Goal: Transaction & Acquisition: Purchase product/service

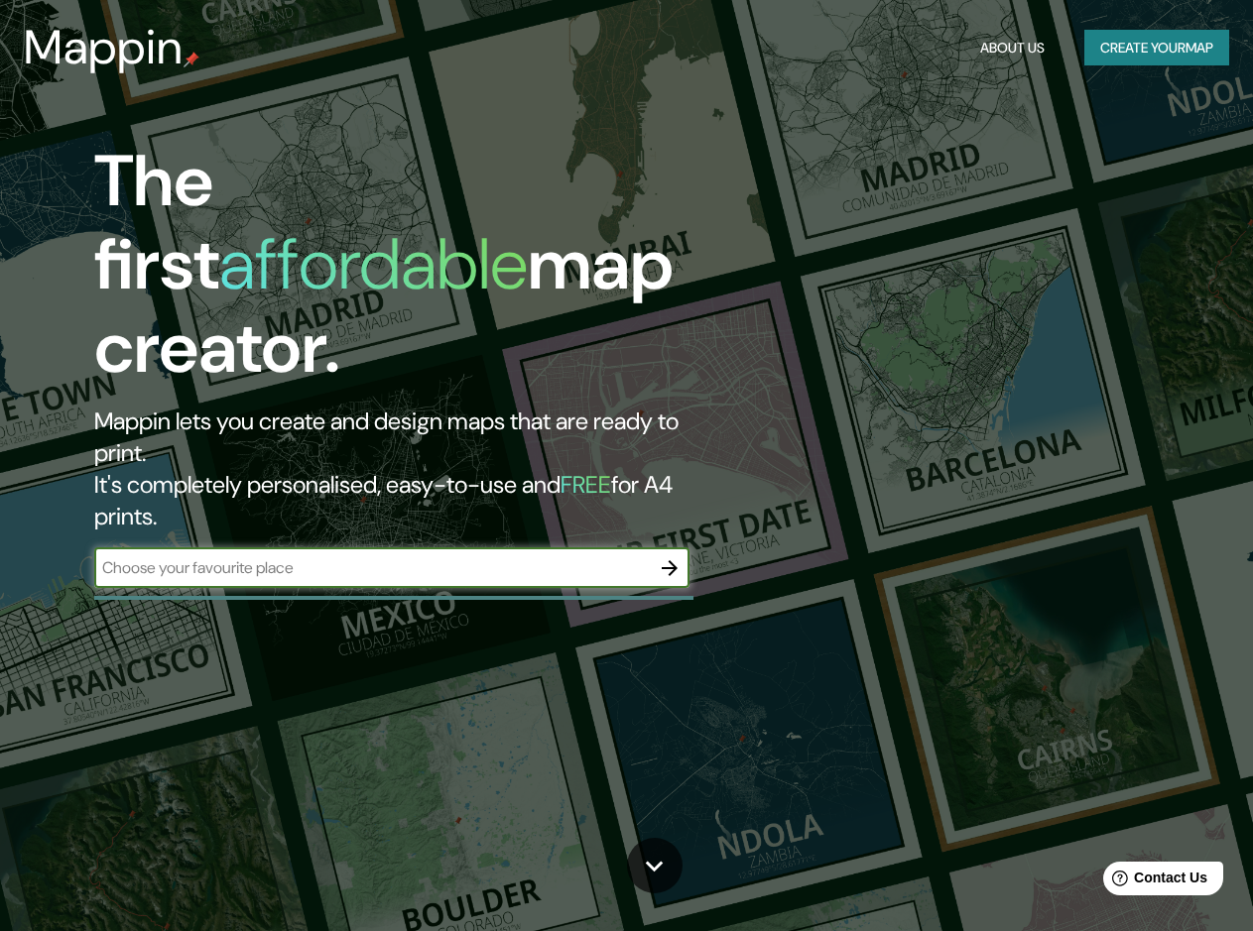
click at [562, 557] on input "text" at bounding box center [372, 568] width 556 height 23
type input "[GEOGRAPHIC_DATA]"
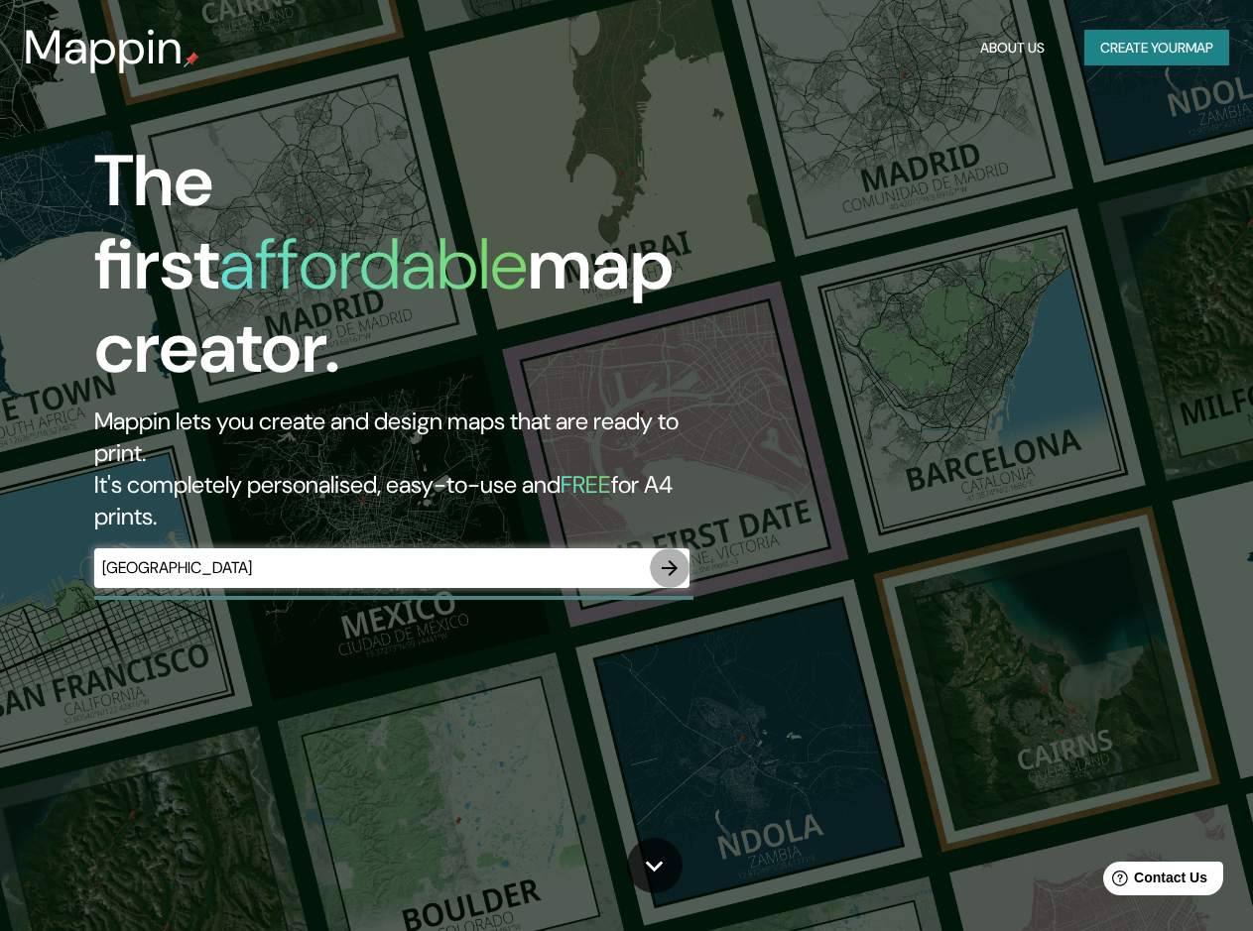
click at [675, 557] on icon "button" at bounding box center [670, 569] width 24 height 24
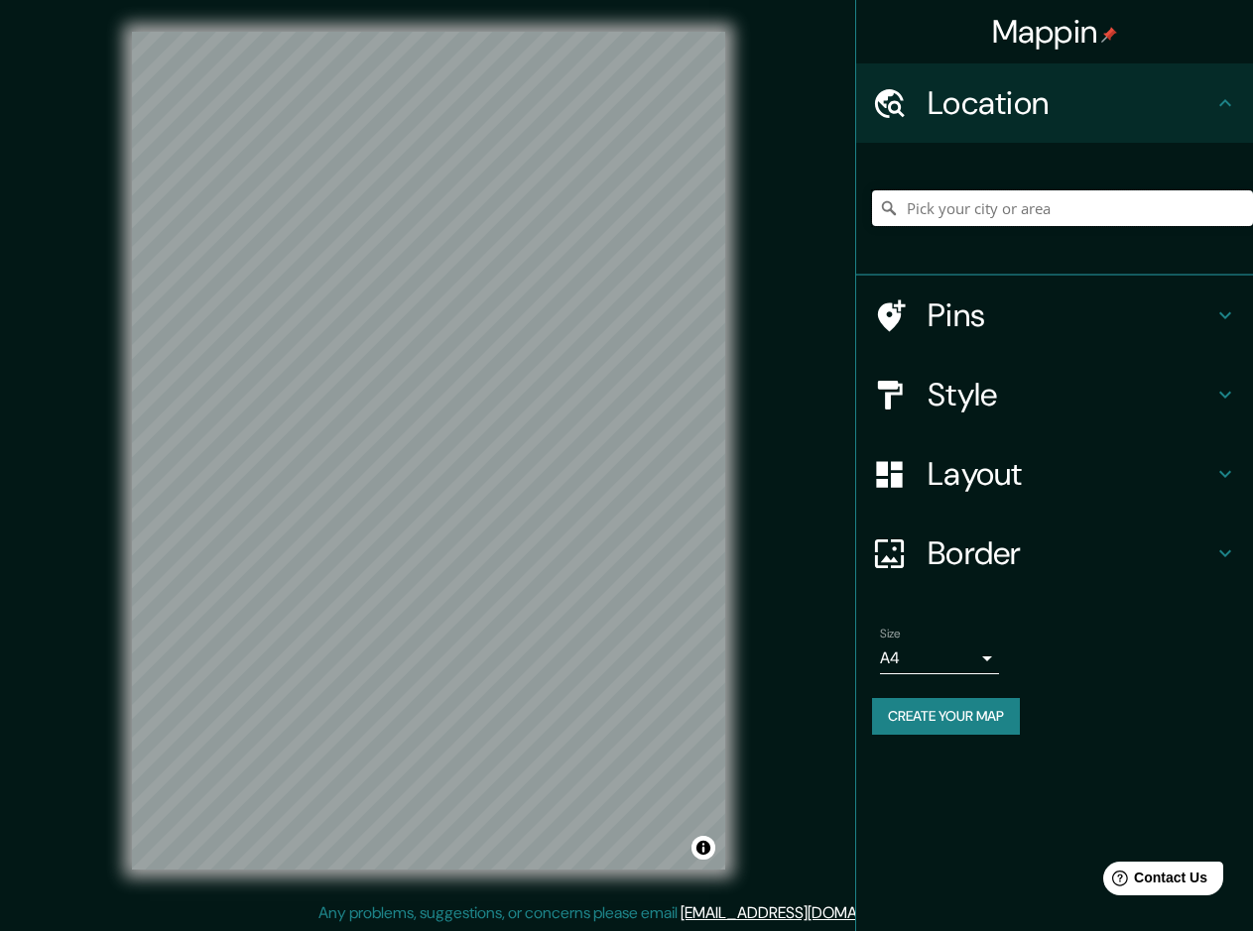
click at [983, 200] on input "Pick your city or area" at bounding box center [1062, 208] width 381 height 36
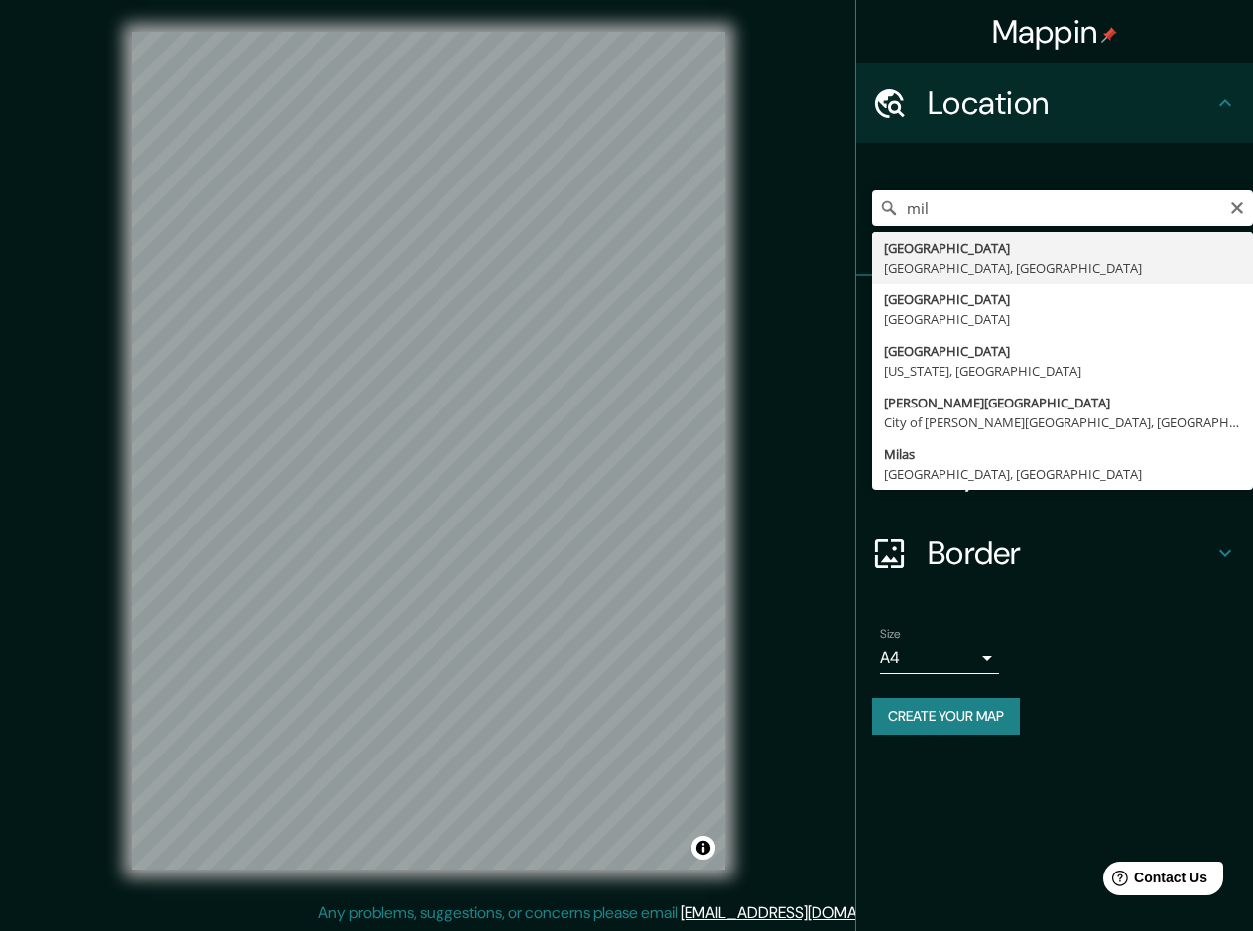
type input "[GEOGRAPHIC_DATA], [GEOGRAPHIC_DATA], [GEOGRAPHIC_DATA]"
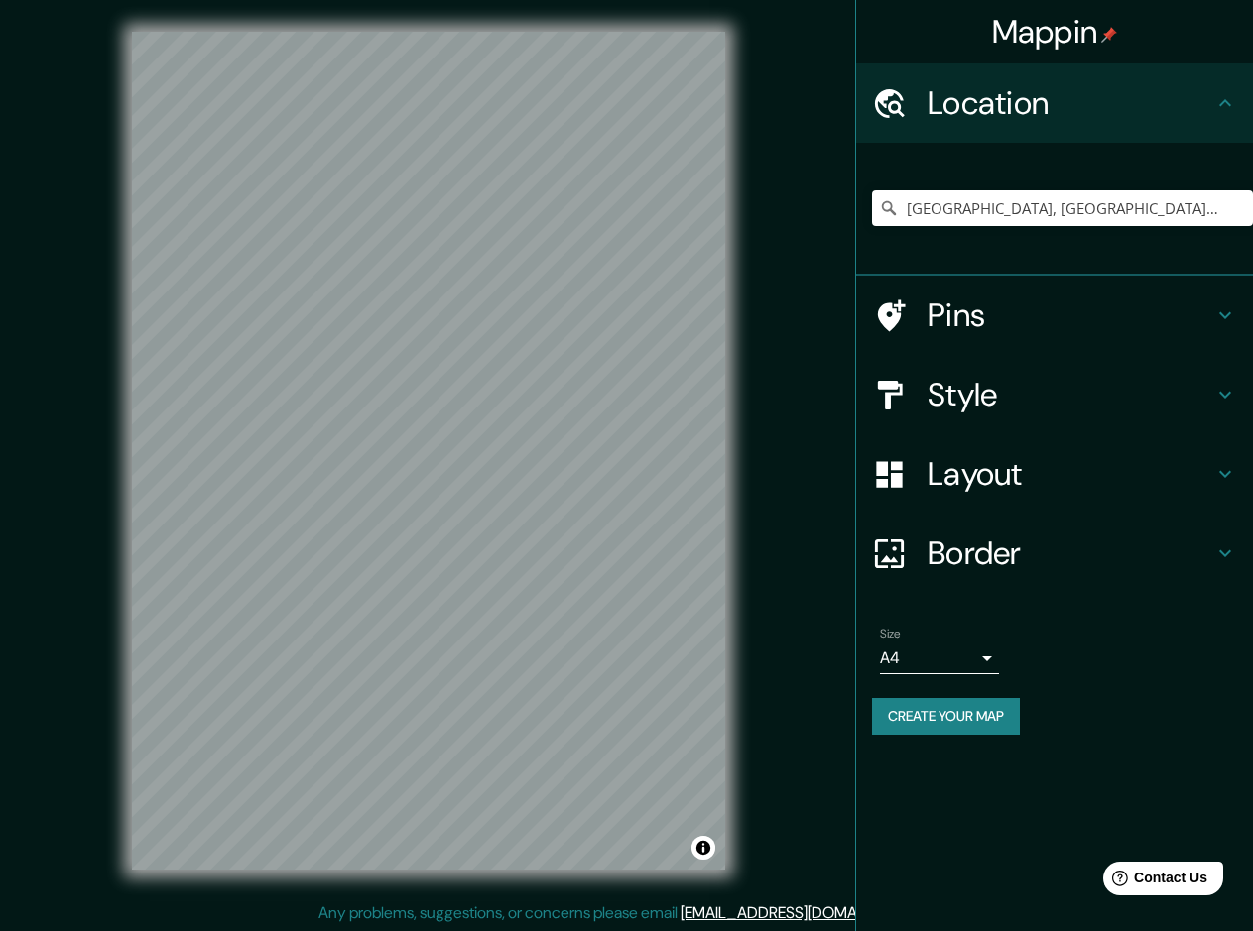
click at [991, 465] on h4 "Layout" at bounding box center [1071, 474] width 286 height 40
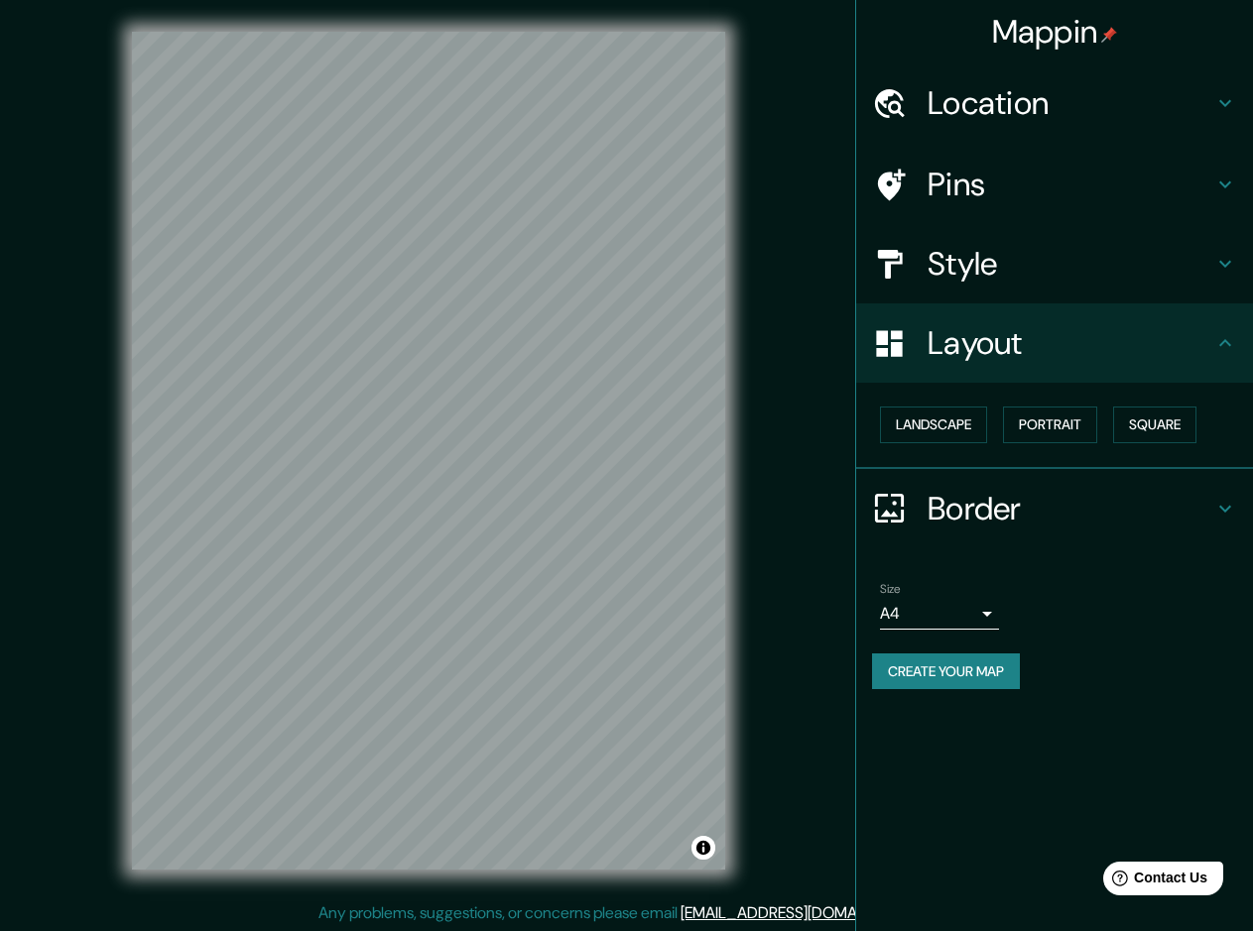
click at [1001, 277] on h4 "Style" at bounding box center [1071, 264] width 286 height 40
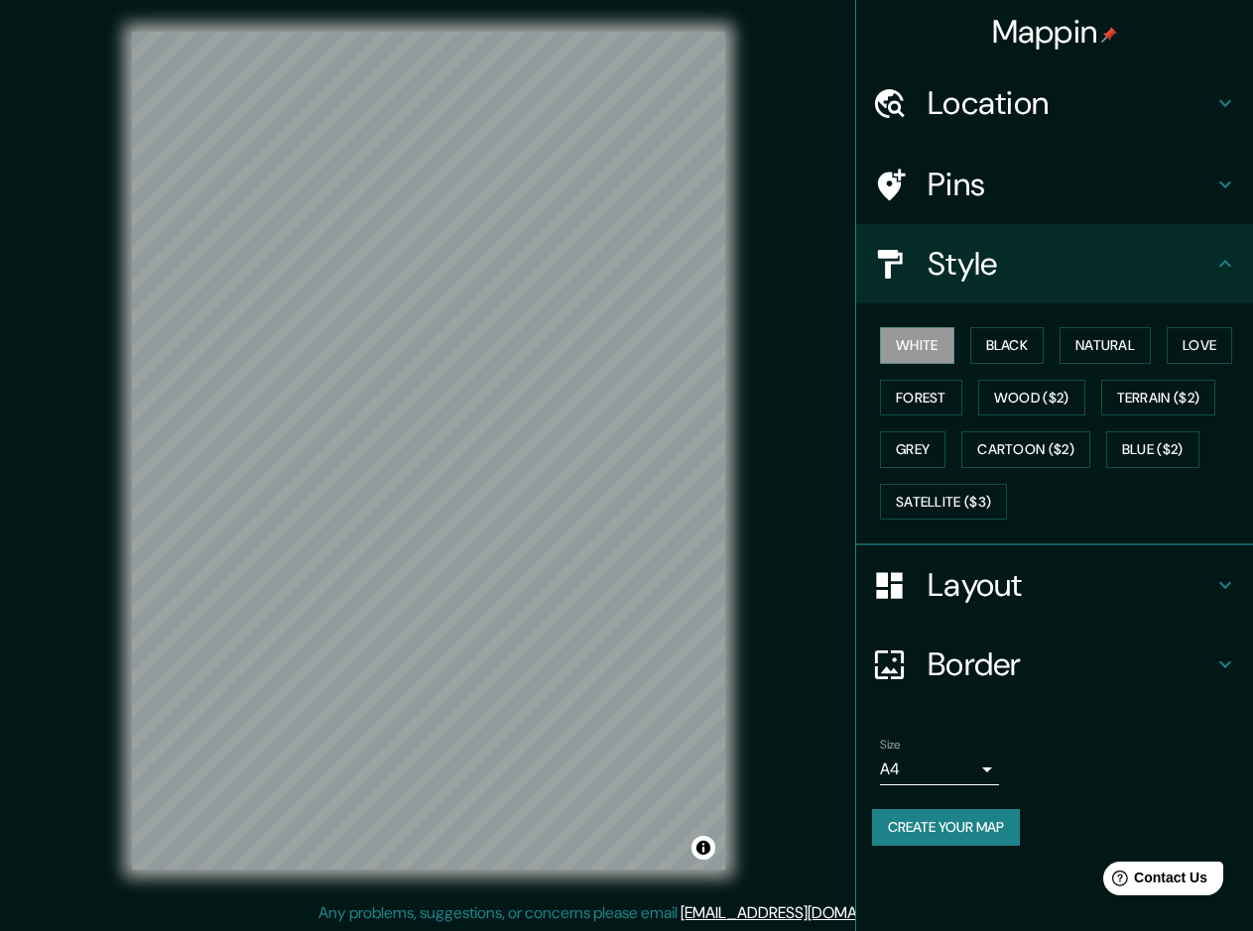
click at [995, 673] on h4 "Border" at bounding box center [1071, 665] width 286 height 40
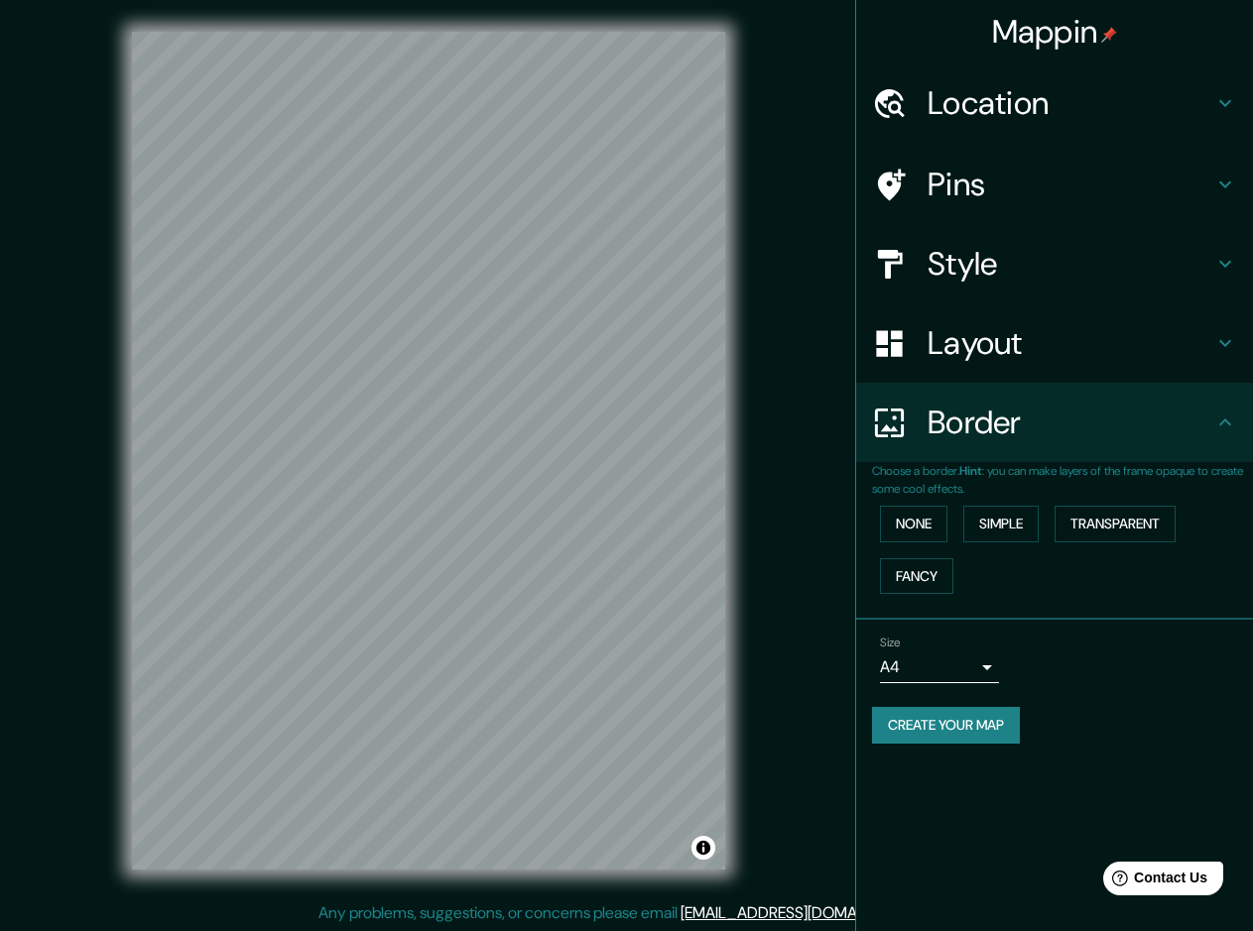
click at [992, 114] on h4 "Location" at bounding box center [1071, 103] width 286 height 40
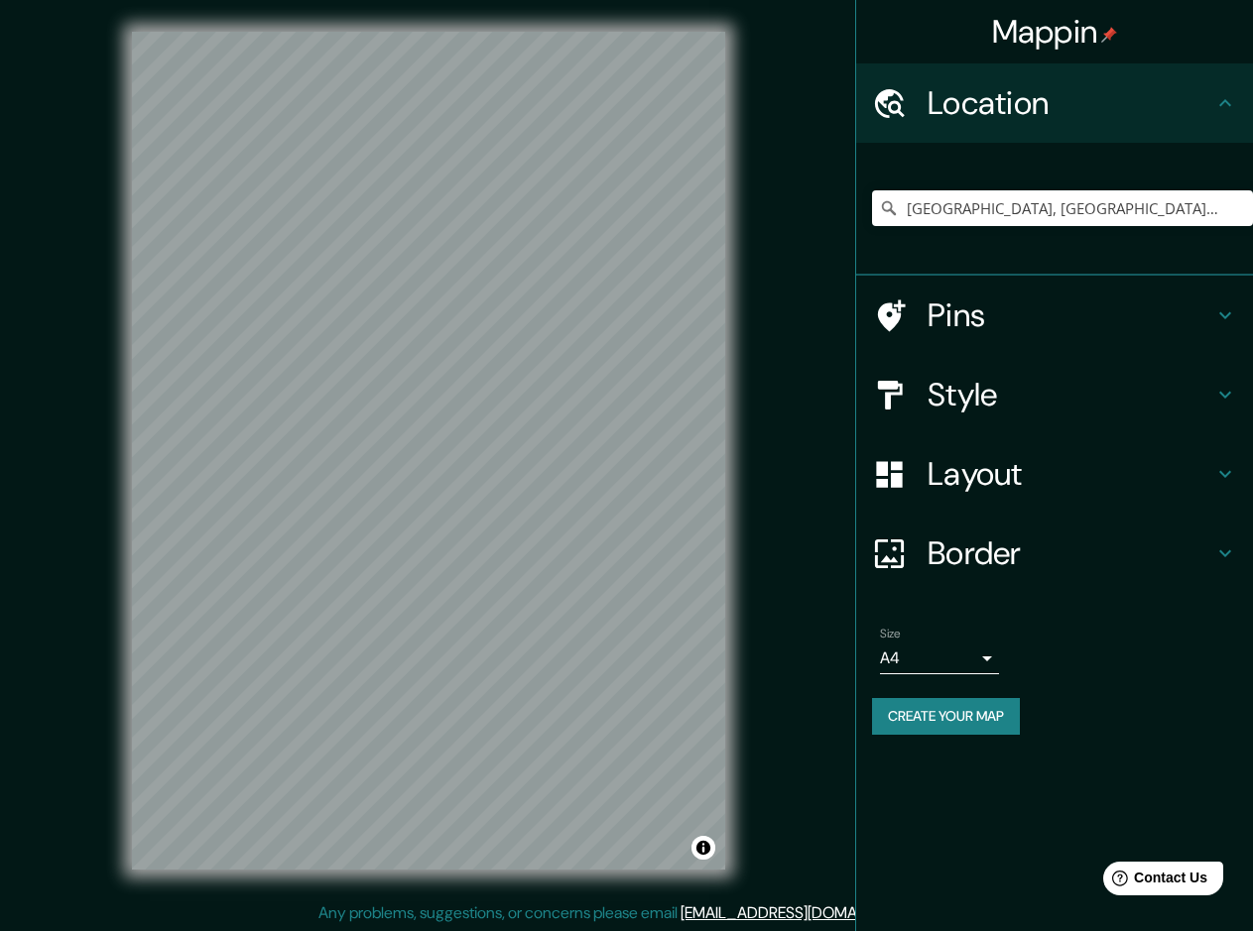
scroll to position [2, 0]
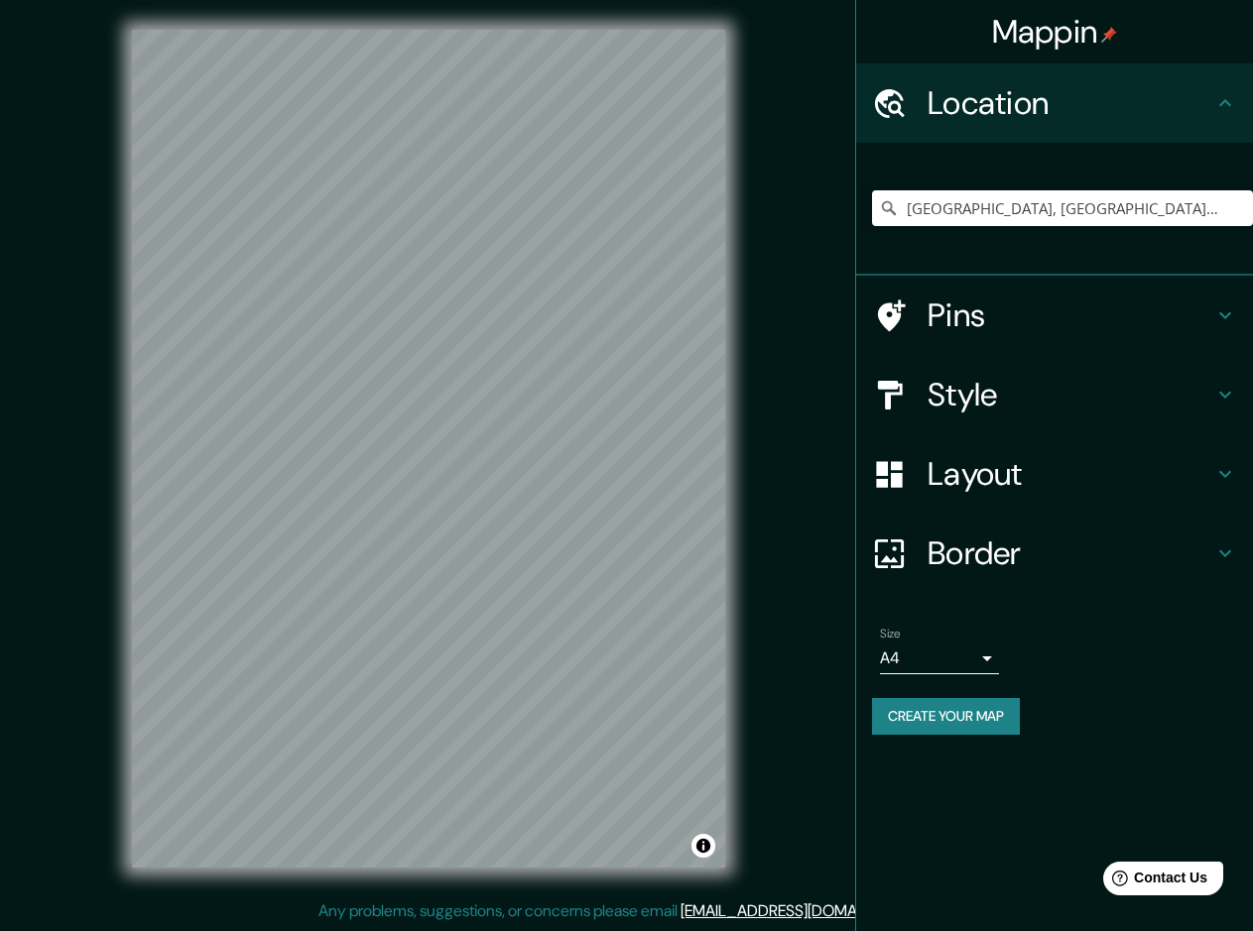
click at [824, 625] on div "Mappin Location [GEOGRAPHIC_DATA], [GEOGRAPHIC_DATA], [GEOGRAPHIC_DATA] Pins St…" at bounding box center [626, 464] width 1253 height 933
click at [988, 610] on div "Mappin Location [GEOGRAPHIC_DATA], [GEOGRAPHIC_DATA], [GEOGRAPHIC_DATA] Pins St…" at bounding box center [626, 464] width 1253 height 933
